Goal: Task Accomplishment & Management: Use online tool/utility

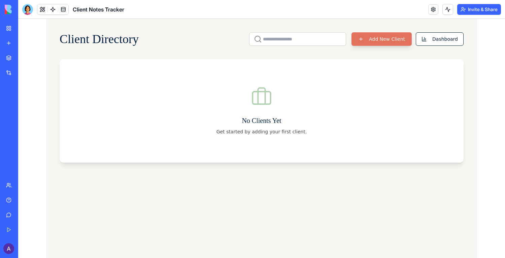
click at [386, 44] on button "Add New Client" at bounding box center [382, 38] width 60 height 13
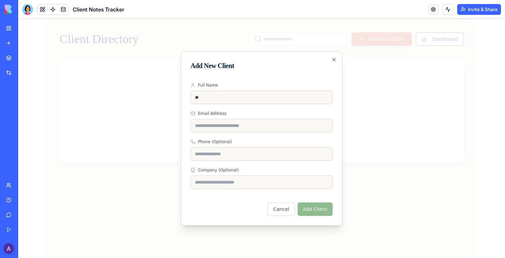
type input "**"
click at [316, 210] on button "Add Client" at bounding box center [315, 208] width 35 height 13
type input "*********"
click at [317, 207] on button "Add Client" at bounding box center [315, 208] width 35 height 13
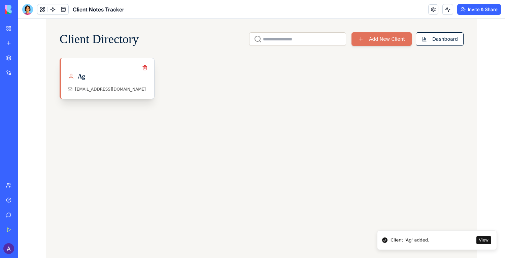
click at [108, 74] on div "Ag" at bounding box center [108, 76] width 80 height 9
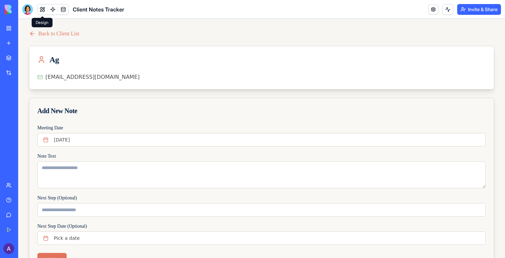
click at [41, 10] on span at bounding box center [42, 9] width 19 height 19
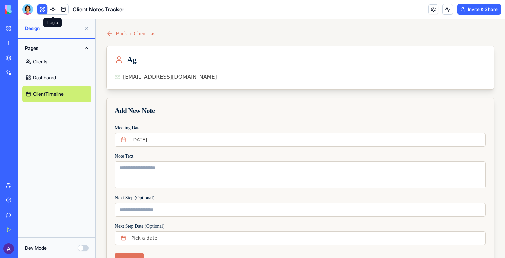
click at [52, 9] on link at bounding box center [53, 9] width 10 height 10
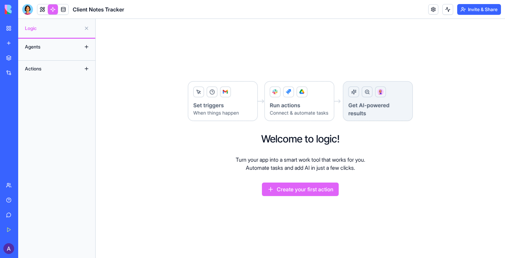
click at [46, 45] on div "Agents" at bounding box center [49, 46] width 54 height 11
click at [87, 48] on button at bounding box center [86, 46] width 11 height 11
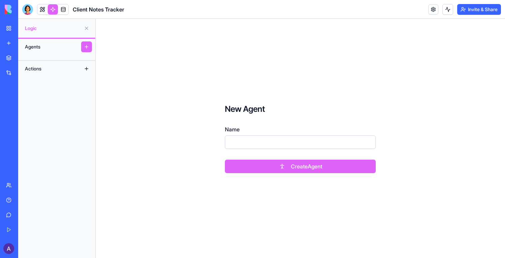
drag, startPoint x: 63, startPoint y: 69, endPoint x: 75, endPoint y: 68, distance: 11.5
click at [64, 69] on div "Actions" at bounding box center [49, 68] width 54 height 11
click at [87, 68] on button at bounding box center [86, 68] width 11 height 11
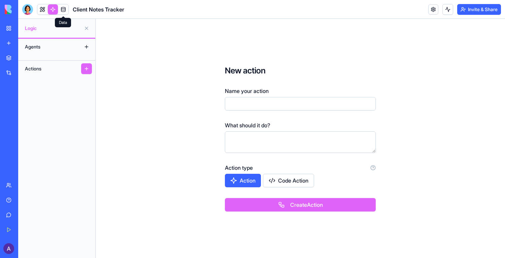
click at [64, 8] on link at bounding box center [63, 9] width 10 height 10
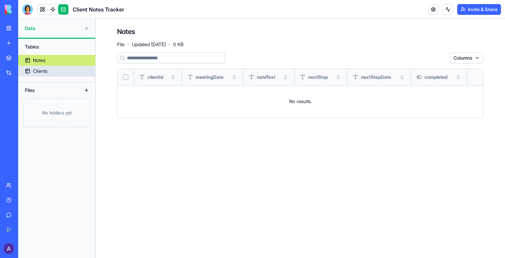
click at [59, 71] on link "Clients" at bounding box center [56, 71] width 77 height 11
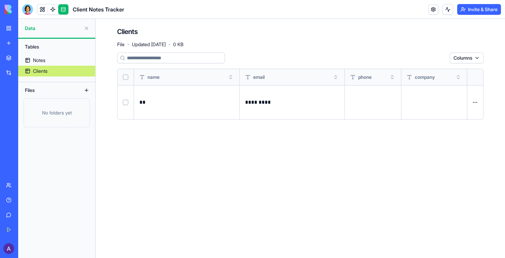
click at [25, 103] on div "Client Notes Tracker" at bounding box center [15, 105] width 19 height 7
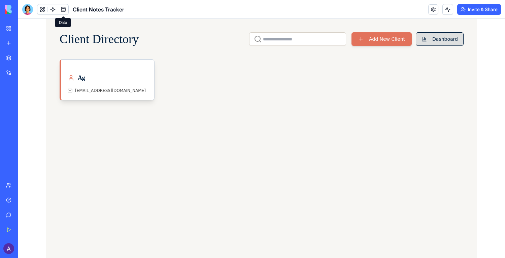
click at [431, 43] on button "Dashboard" at bounding box center [440, 38] width 48 height 13
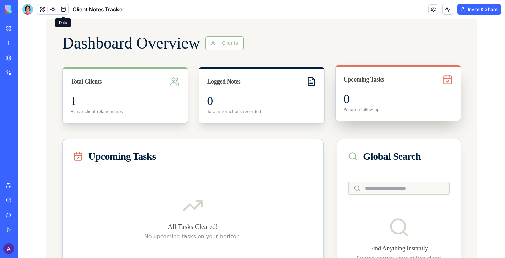
click at [369, 106] on div "0 Pending follow-ups" at bounding box center [398, 106] width 125 height 28
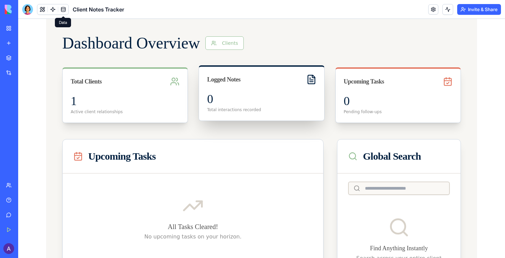
click at [256, 100] on div "0" at bounding box center [261, 98] width 109 height 13
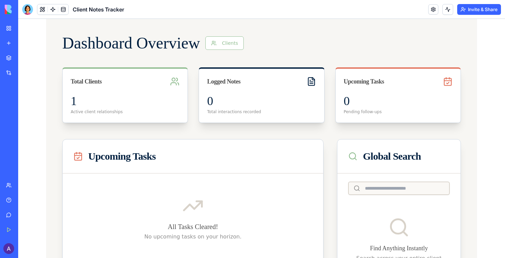
click at [9, 119] on div "AI Logo Generator" at bounding box center [7, 120] width 3 height 7
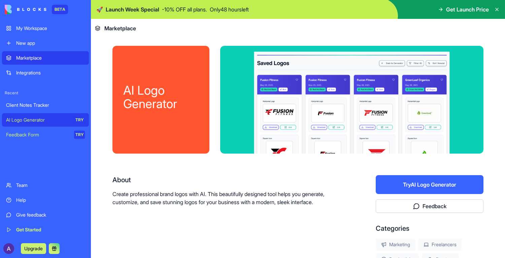
click at [37, 133] on div "Feedback Form" at bounding box center [37, 134] width 63 height 7
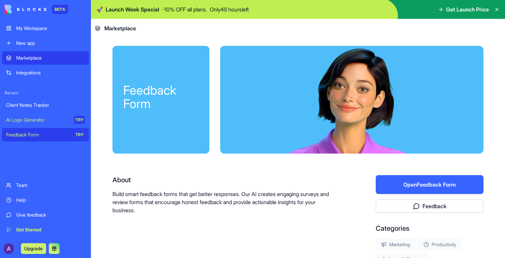
click at [24, 43] on div "New app" at bounding box center [50, 43] width 69 height 7
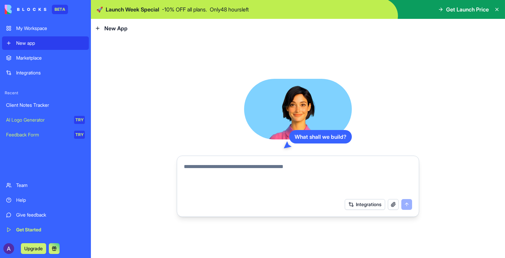
click at [25, 32] on link "My Workspace" at bounding box center [45, 28] width 87 height 13
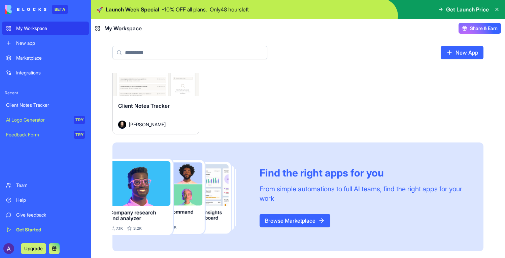
scroll to position [30, 0]
click at [278, 223] on link "Browse Marketplace" at bounding box center [295, 220] width 71 height 13
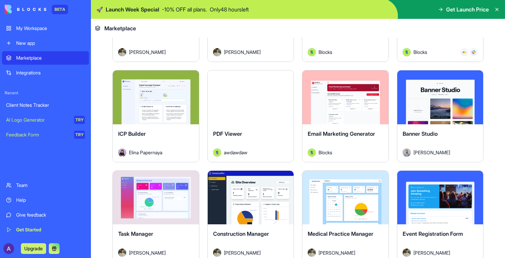
scroll to position [1105, 0]
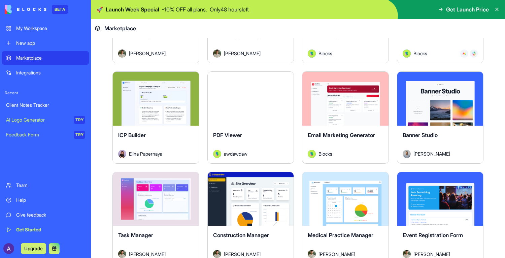
click at [160, 96] on button "Explore" at bounding box center [156, 98] width 51 height 13
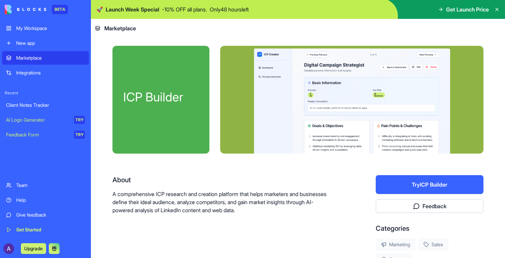
click at [420, 182] on button "Try ICP Builder" at bounding box center [430, 184] width 108 height 19
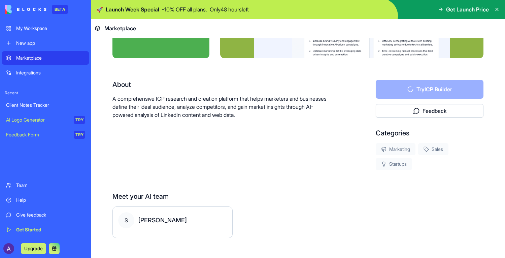
scroll to position [98, 0]
